Goal: Task Accomplishment & Management: Use online tool/utility

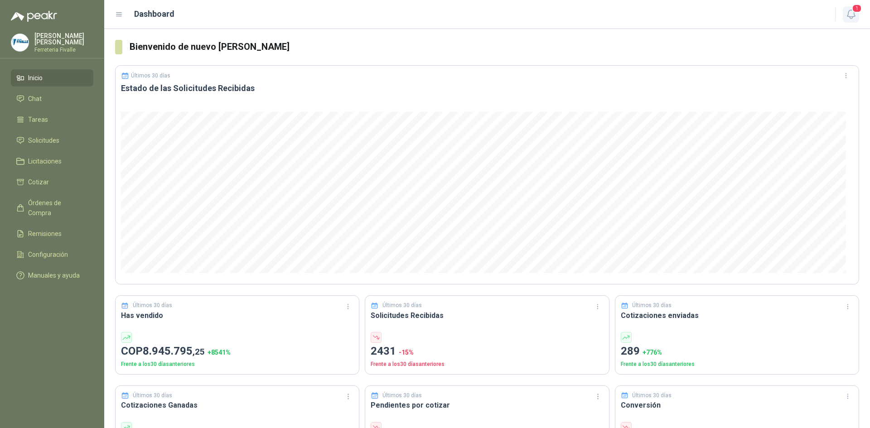
click at [856, 10] on span "1" at bounding box center [857, 8] width 10 height 9
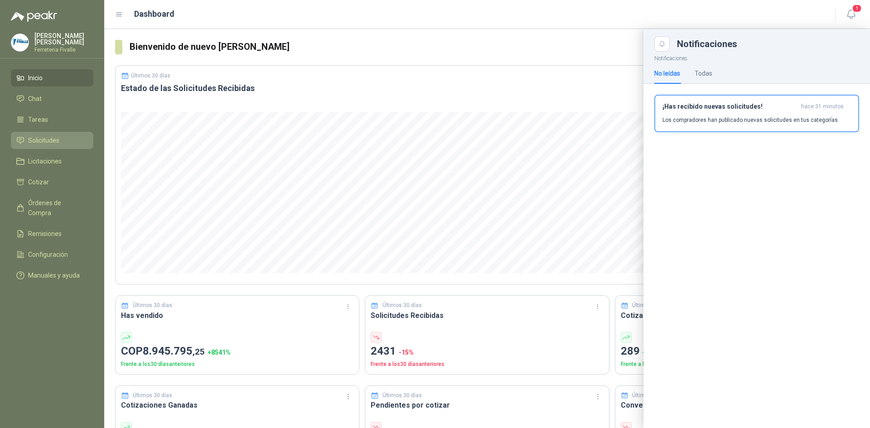
click at [53, 136] on ul "Inicio Chat Tareas Solicitudes Licitaciones Cotizar Órdenes de Compra Remisione…" at bounding box center [52, 178] width 104 height 218
click at [56, 145] on span "Solicitudes" at bounding box center [43, 140] width 31 height 10
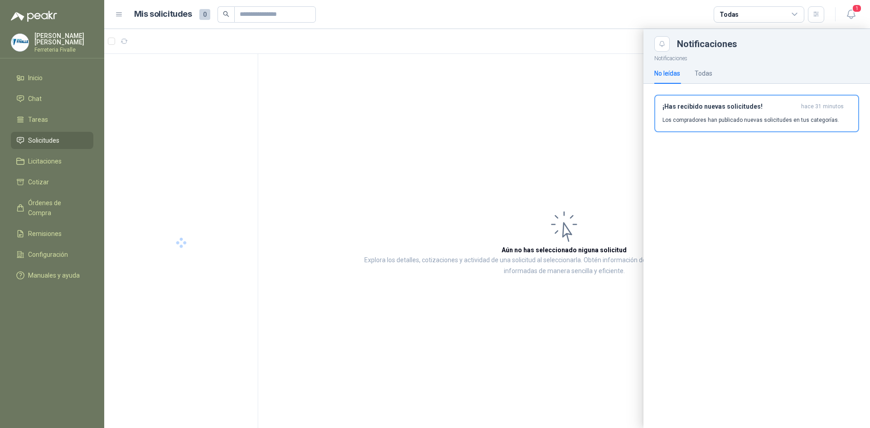
click at [445, 118] on div at bounding box center [486, 228] width 765 height 399
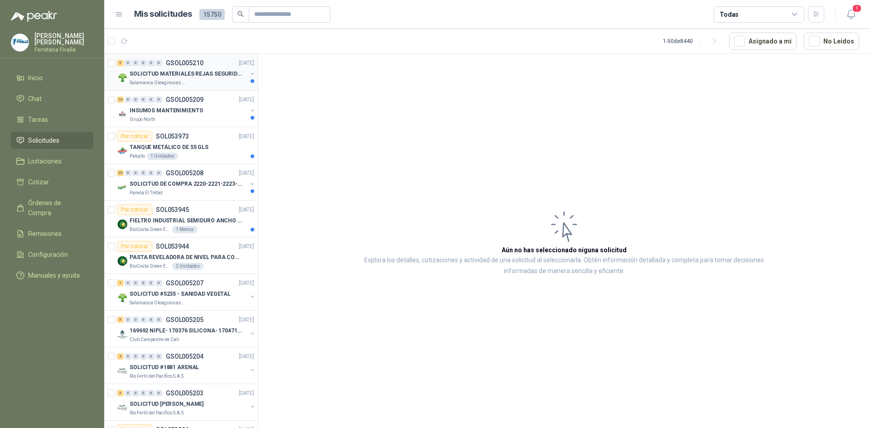
click at [196, 68] on div "5 0 0 0 0 0 GSOL005210 [DATE]" at bounding box center [186, 63] width 139 height 11
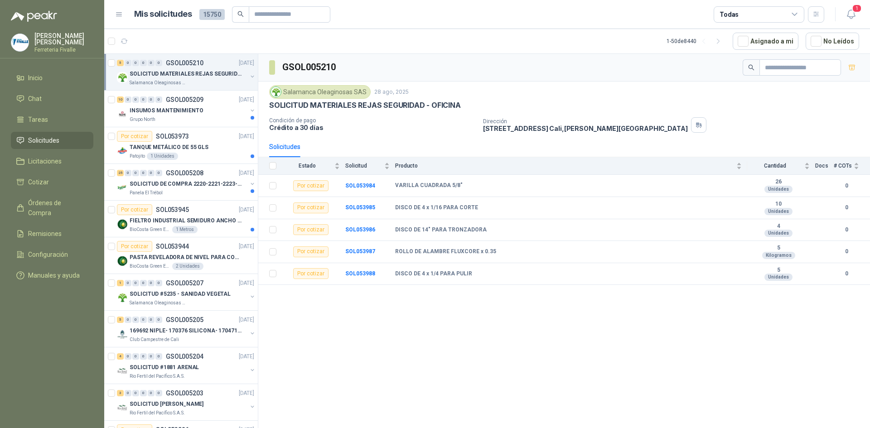
click at [276, 165] on th at bounding box center [270, 166] width 24 height 18
drag, startPoint x: 863, startPoint y: 0, endPoint x: 587, endPoint y: 48, distance: 279.8
click at [602, 38] on article "1 - 50 de 8440 Asignado a mi No Leídos" at bounding box center [486, 41] width 765 height 24
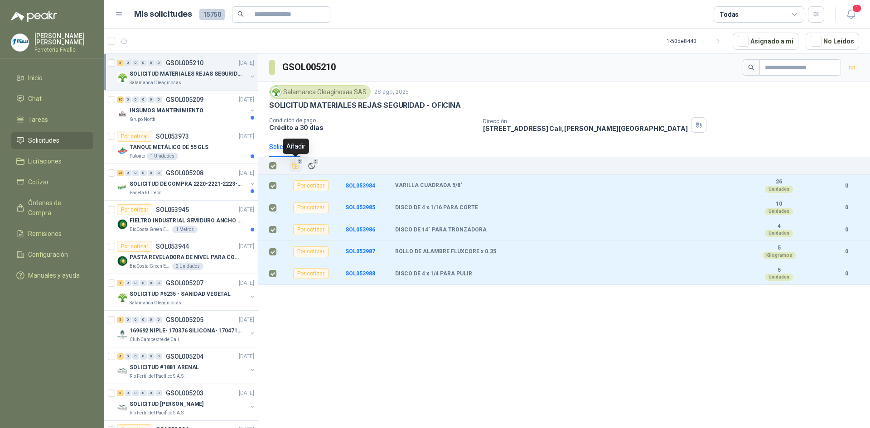
click at [298, 166] on icon "Añadir" at bounding box center [295, 166] width 8 height 8
click at [58, 187] on li "Cotizar 5" at bounding box center [52, 182] width 72 height 10
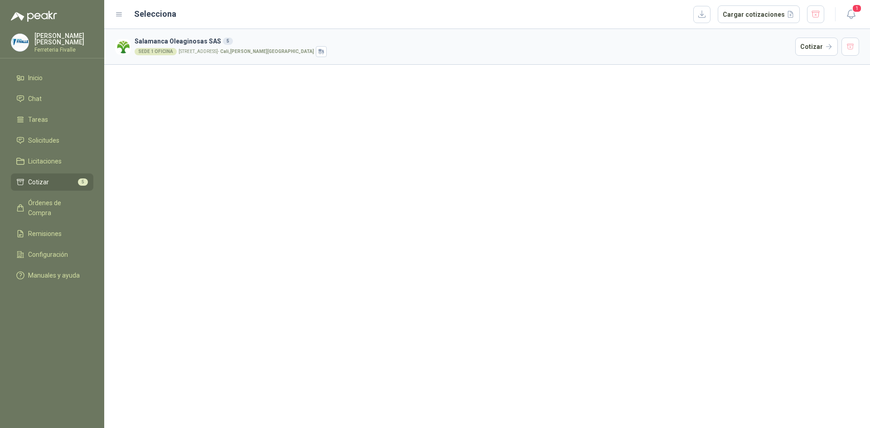
click at [791, 47] on div "SEDE 1 OFICINA [STREET_ADDRESS][PERSON_NAME]" at bounding box center [463, 51] width 657 height 11
click at [800, 48] on button "Cotizar" at bounding box center [816, 47] width 43 height 18
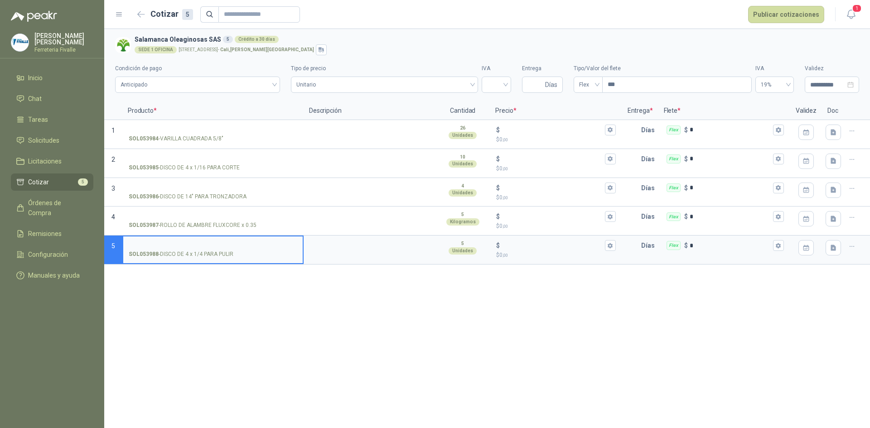
click at [606, 336] on div "**********" at bounding box center [486, 228] width 765 height 399
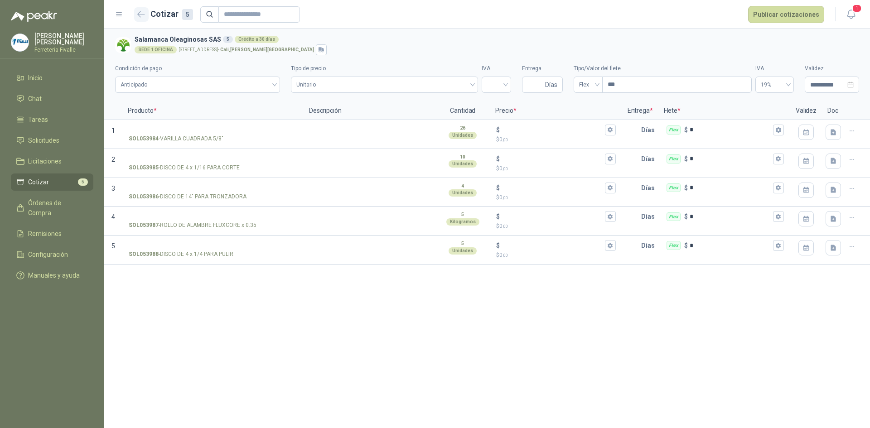
click at [140, 14] on icon "button" at bounding box center [141, 13] width 7 height 5
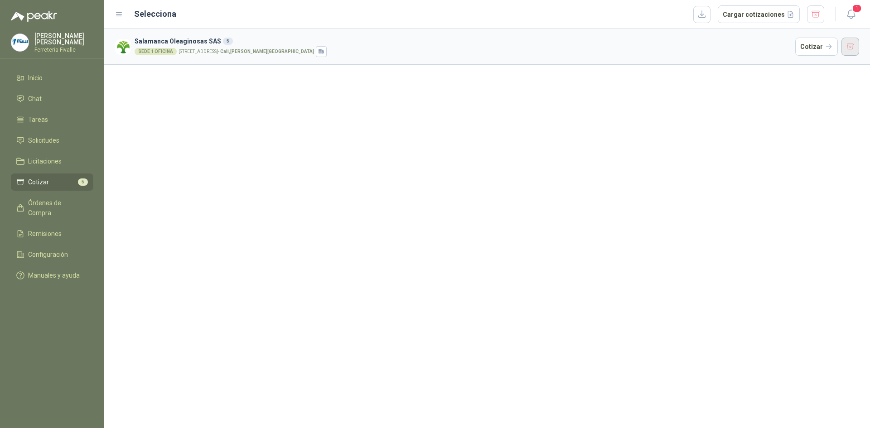
click at [846, 52] on button "button" at bounding box center [850, 47] width 18 height 18
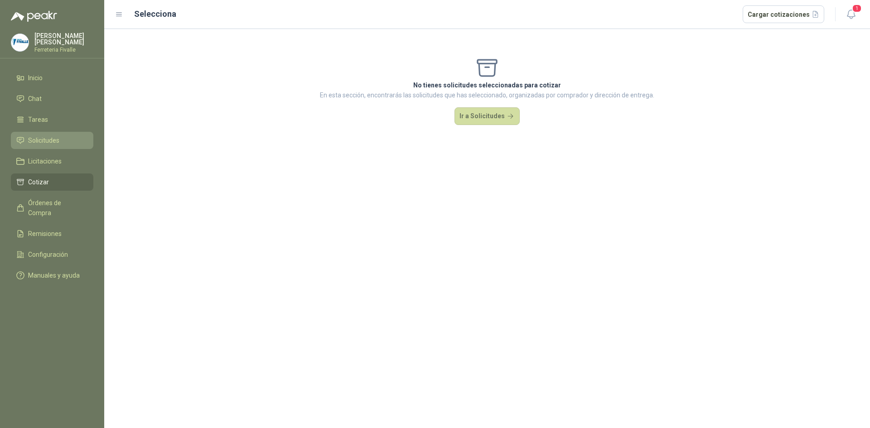
click at [43, 142] on span "Solicitudes" at bounding box center [43, 140] width 31 height 10
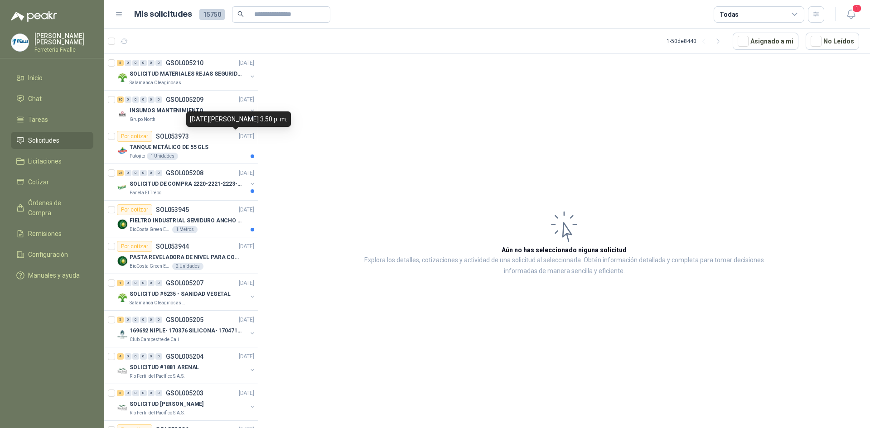
click at [223, 125] on div "[DATE][PERSON_NAME] 3:50 p. m." at bounding box center [238, 118] width 105 height 15
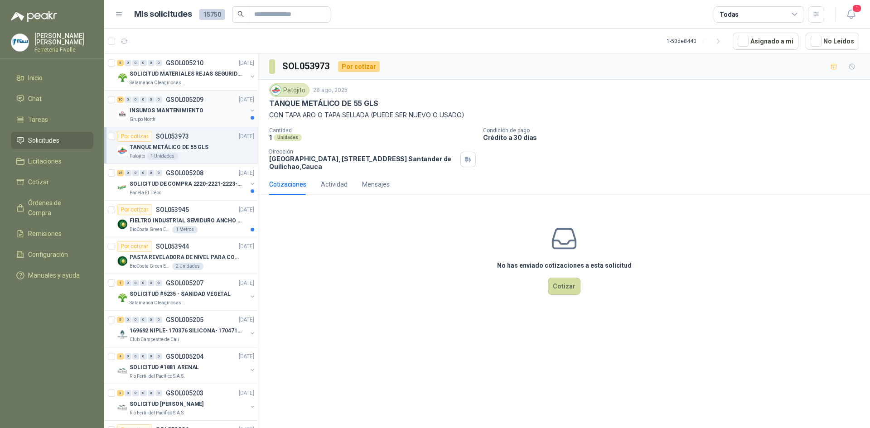
click at [201, 110] on div "INSUMOS MANTENIMIENTO" at bounding box center [188, 110] width 117 height 11
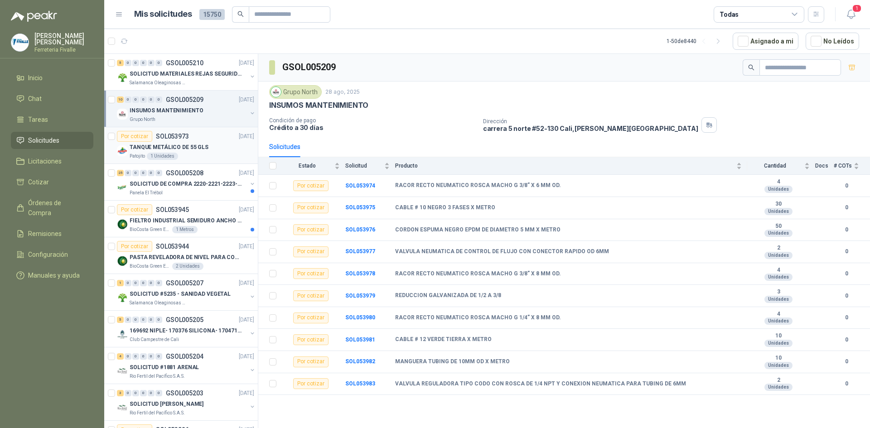
click at [227, 147] on div "TANQUE METÁLICO DE 55 GLS" at bounding box center [192, 147] width 125 height 11
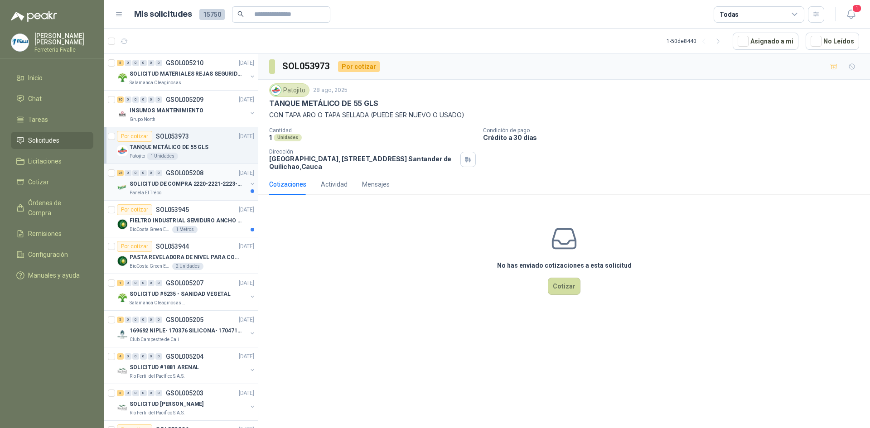
click at [216, 190] on div "Panela El Trébol" at bounding box center [188, 192] width 117 height 7
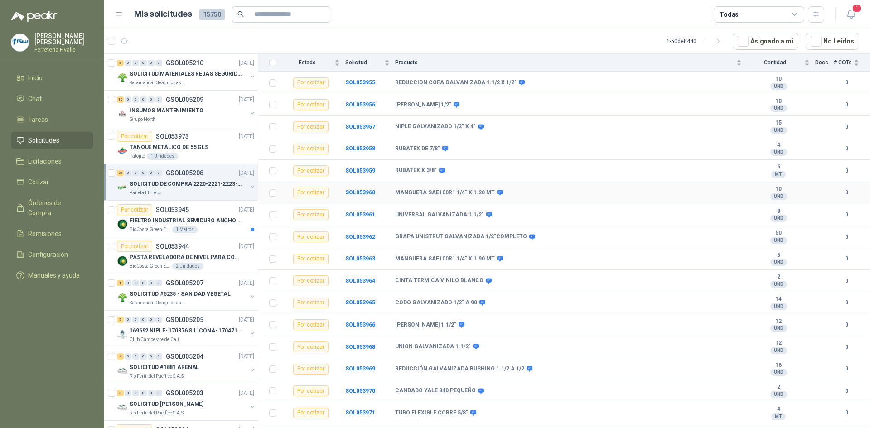
scroll to position [294, 0]
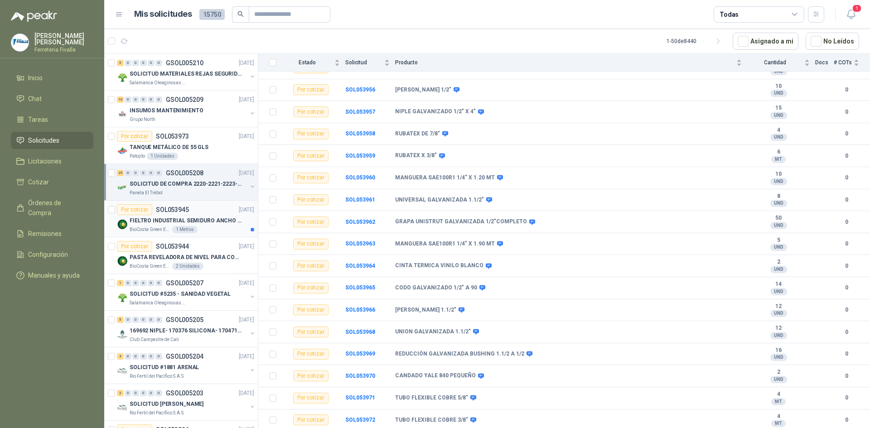
click at [188, 224] on p "FIELTRO INDUSTRIAL SEMIDURO ANCHO 25 MM" at bounding box center [186, 221] width 113 height 9
